Goal: Task Accomplishment & Management: Complete application form

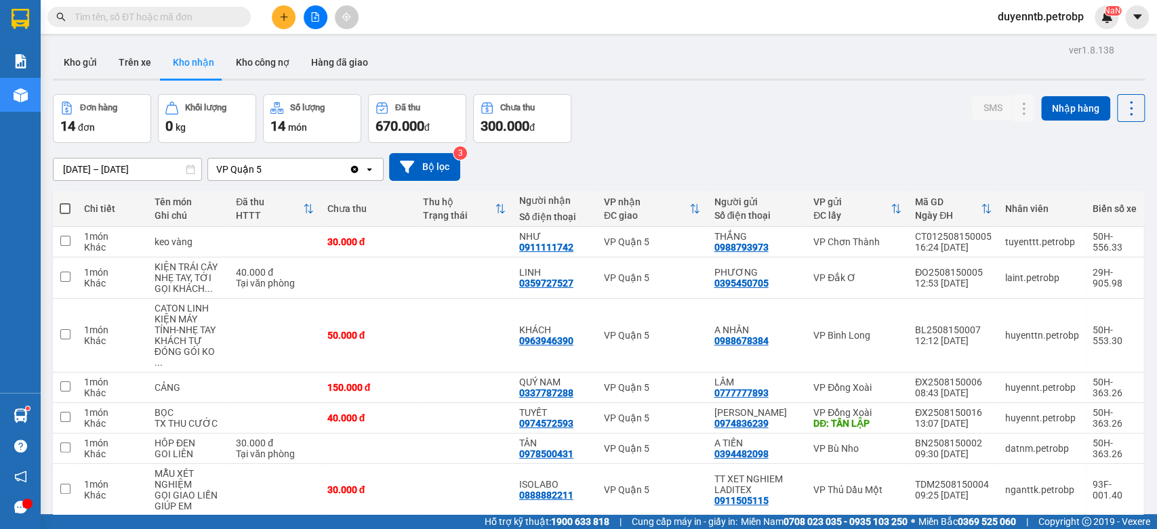
click at [281, 18] on icon "plus" at bounding box center [283, 16] width 9 height 9
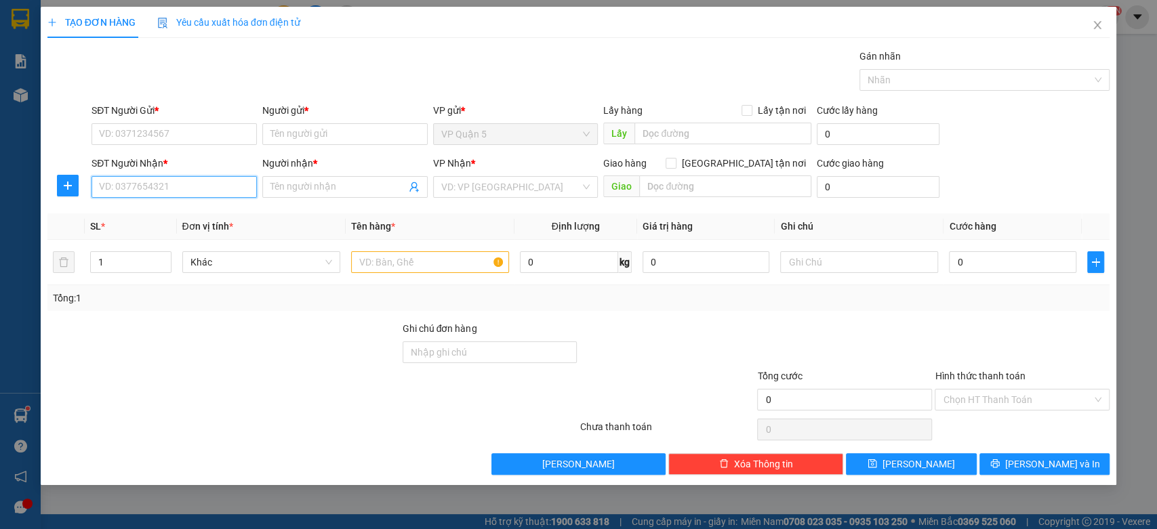
click at [140, 182] on input "SĐT Người Nhận *" at bounding box center [174, 187] width 165 height 22
type input "0334127499"
click at [230, 212] on div "0334127499 - KIM NGỌC" at bounding box center [174, 214] width 149 height 15
type input "KIM NGỌC"
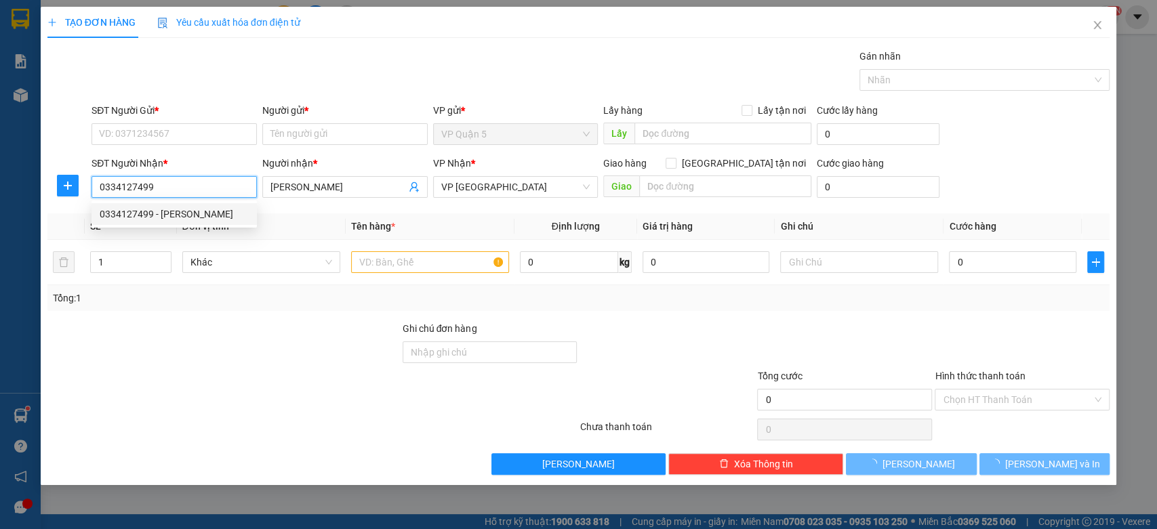
type input "30.000"
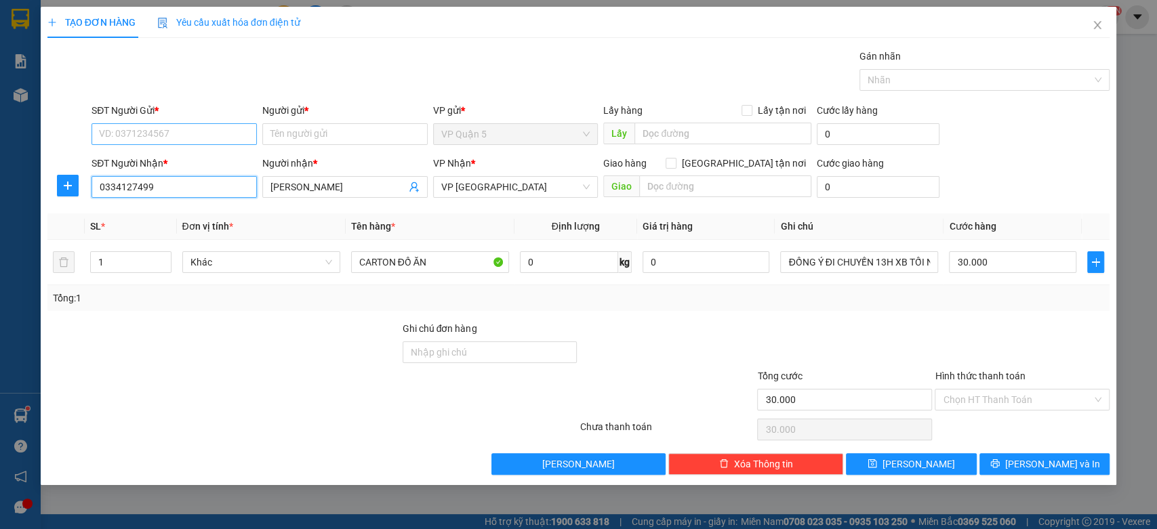
type input "0334127499"
click at [135, 133] on input "SĐT Người Gửi *" at bounding box center [174, 134] width 165 height 22
click at [158, 157] on div "0559772707 - PHƯỢNG" at bounding box center [174, 161] width 149 height 15
type input "0559772707"
type input "PHƯỢNG"
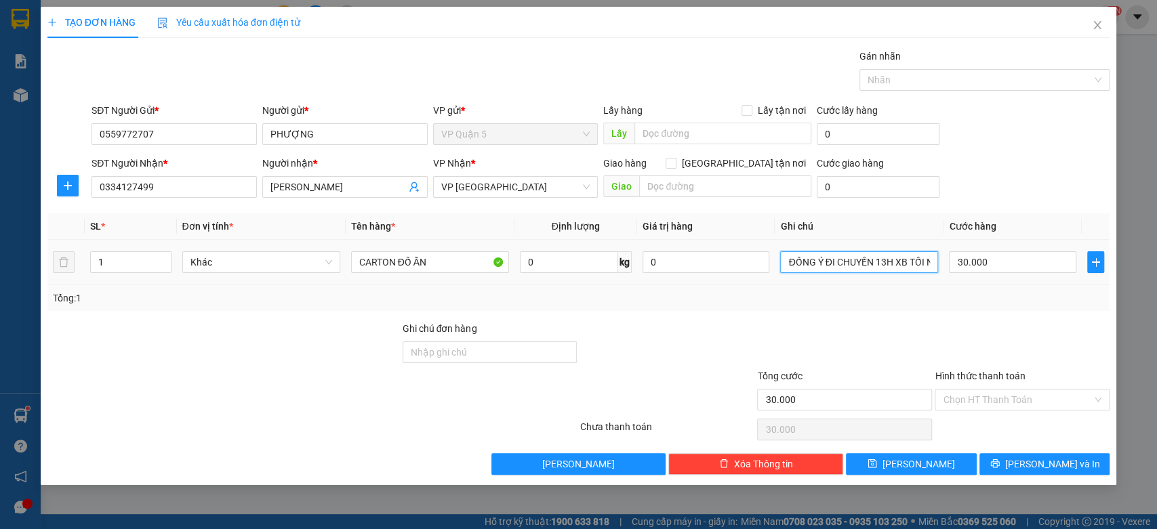
click at [884, 255] on input "ĐỒNG Ý ĐI CHUYẾN 13H XB TỐI NHẬN HÀNG - HƯ HỎNG NHÀ XE KHÔNG CHỊU TRÁCH NHIỆM" at bounding box center [859, 262] width 158 height 22
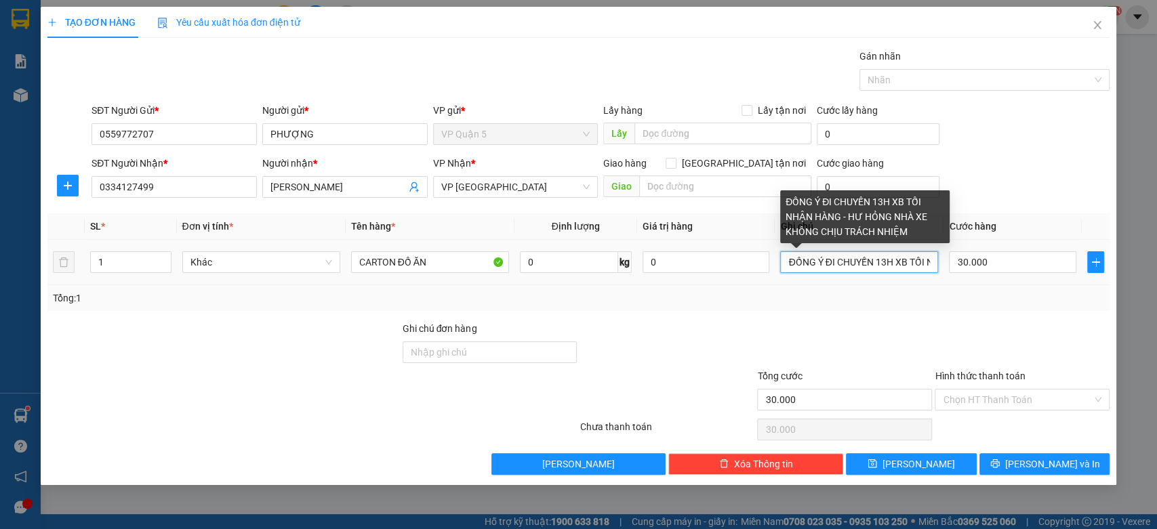
click at [884, 255] on input "ĐỒNG Ý ĐI CHUYẾN 13H XB TỐI NHẬN HÀNG - HƯ HỎNG NHÀ XE KHÔNG CHỊU TRÁCH NHIỆM" at bounding box center [859, 262] width 158 height 22
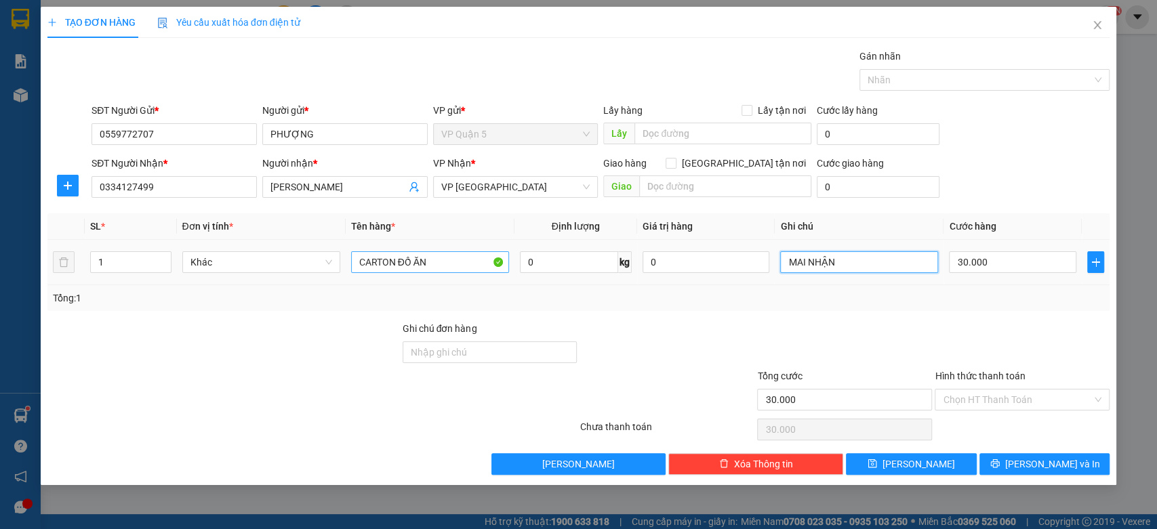
type input "MAI NHẬN"
click at [426, 266] on input "CARTON ĐỒ ĂN" at bounding box center [430, 262] width 158 height 22
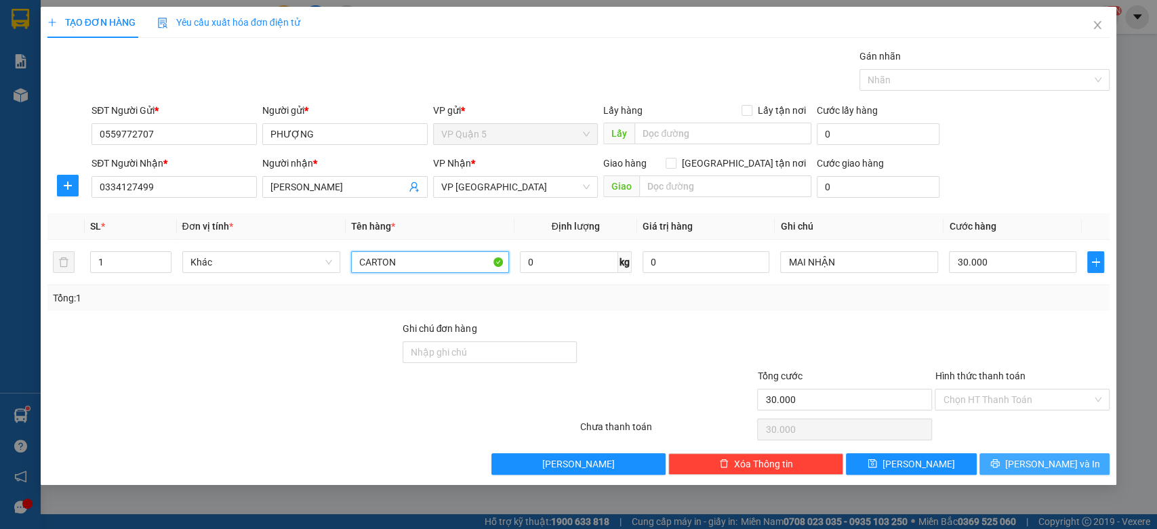
type input "CARTON"
click at [1064, 460] on span "Lưu và In" at bounding box center [1052, 464] width 95 height 15
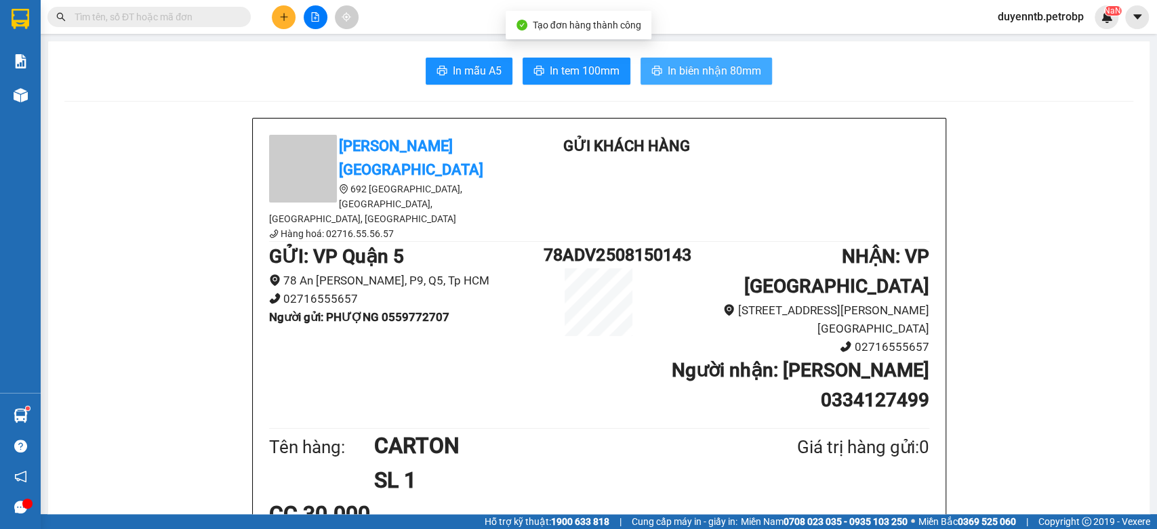
click at [738, 58] on button "In biên nhận 80mm" at bounding box center [706, 71] width 131 height 27
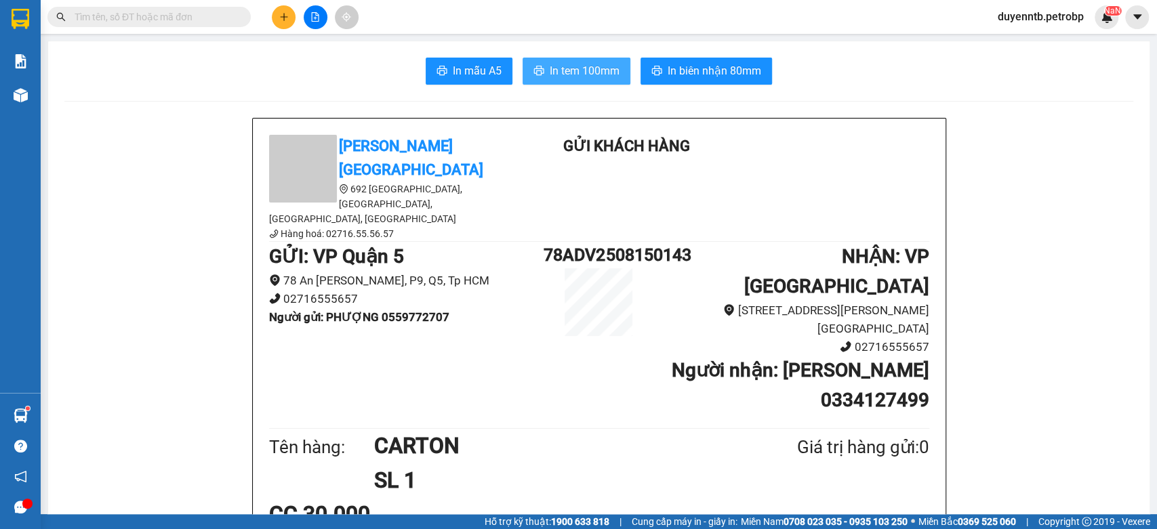
click at [574, 73] on span "In tem 100mm" at bounding box center [585, 70] width 70 height 17
